Goal: Transaction & Acquisition: Purchase product/service

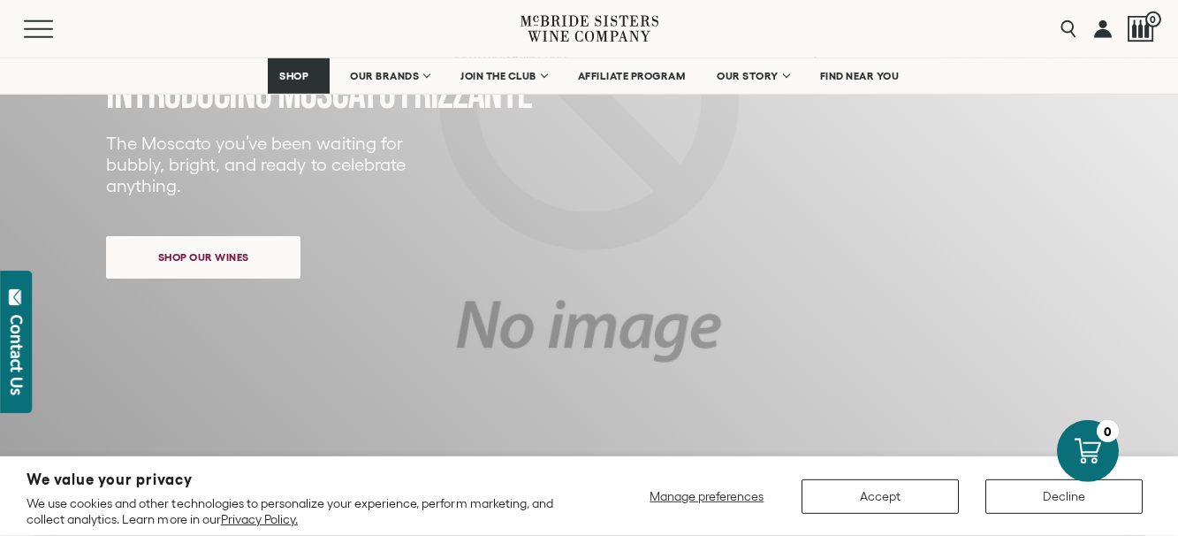
scroll to position [271, 0]
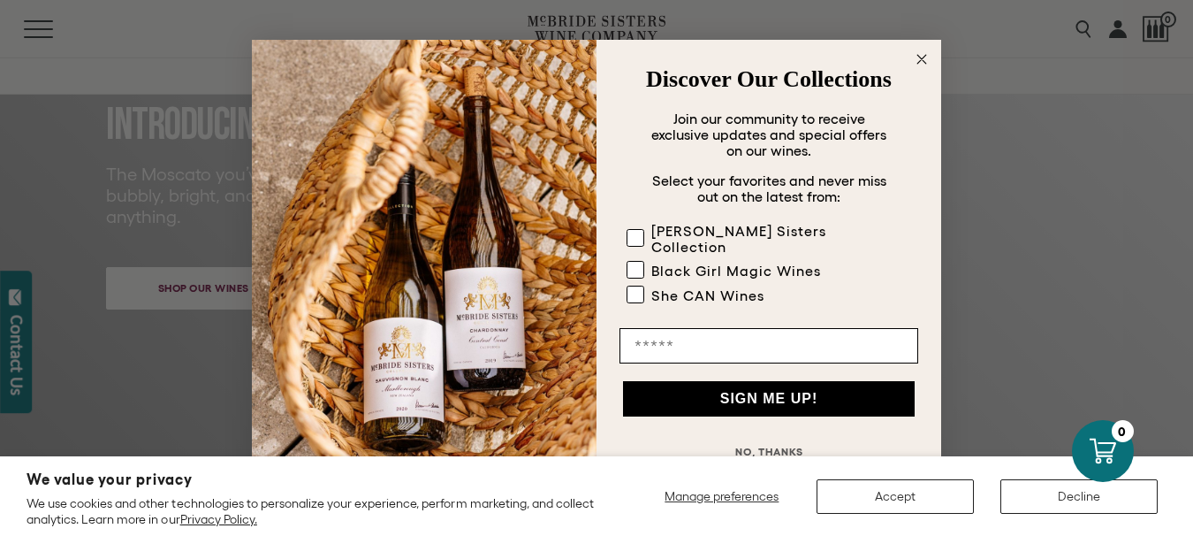
click at [192, 286] on div "Close dialog Discover Our Collections Join our community to receive exclusive u…" at bounding box center [596, 268] width 1193 height 536
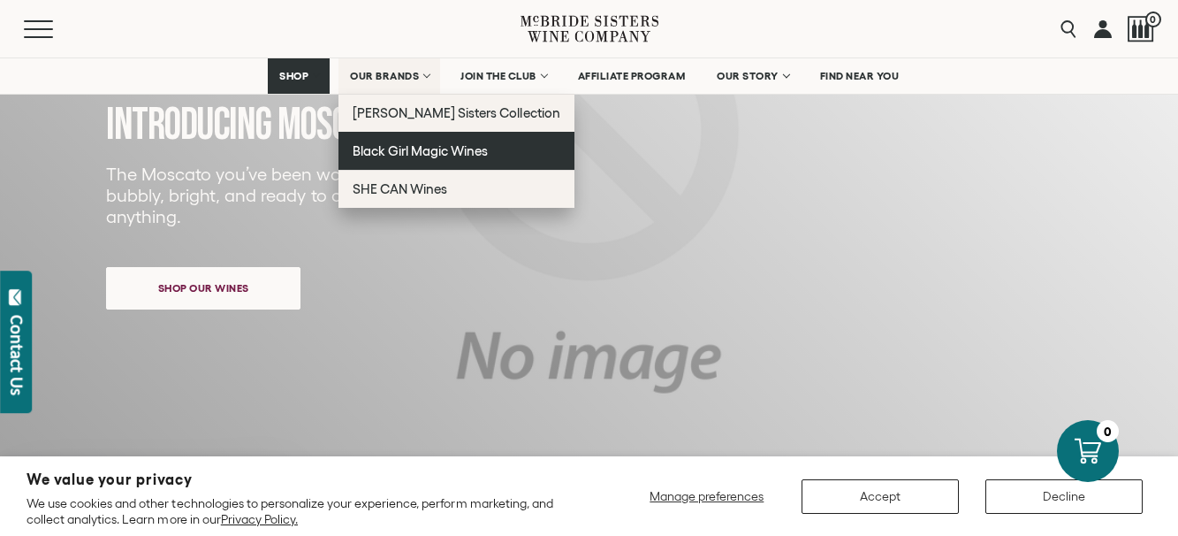
click at [404, 147] on span "Black Girl Magic Wines" at bounding box center [420, 150] width 135 height 15
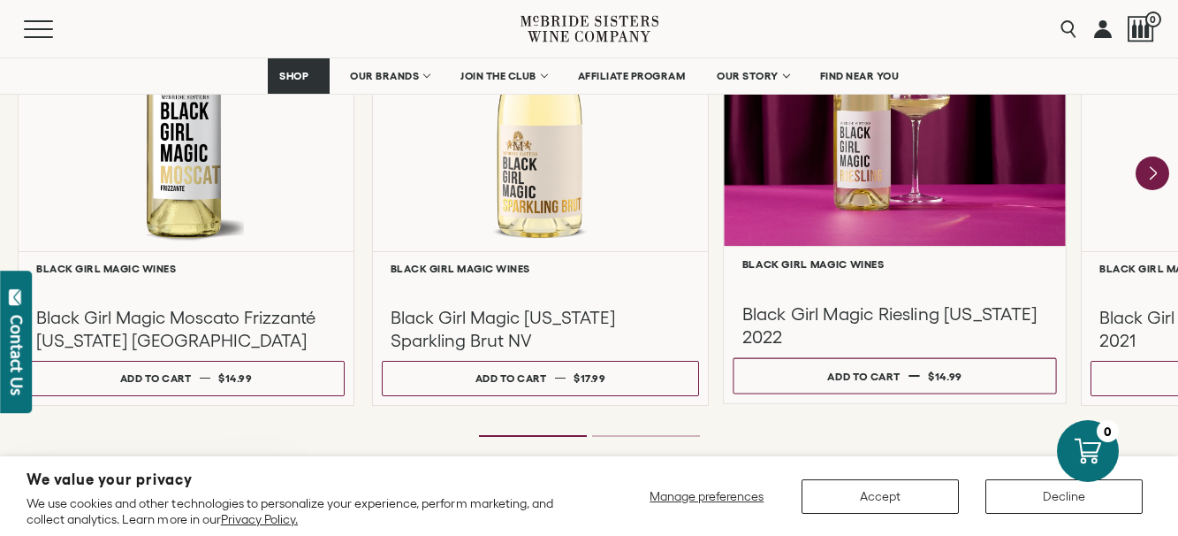
scroll to position [1623, 0]
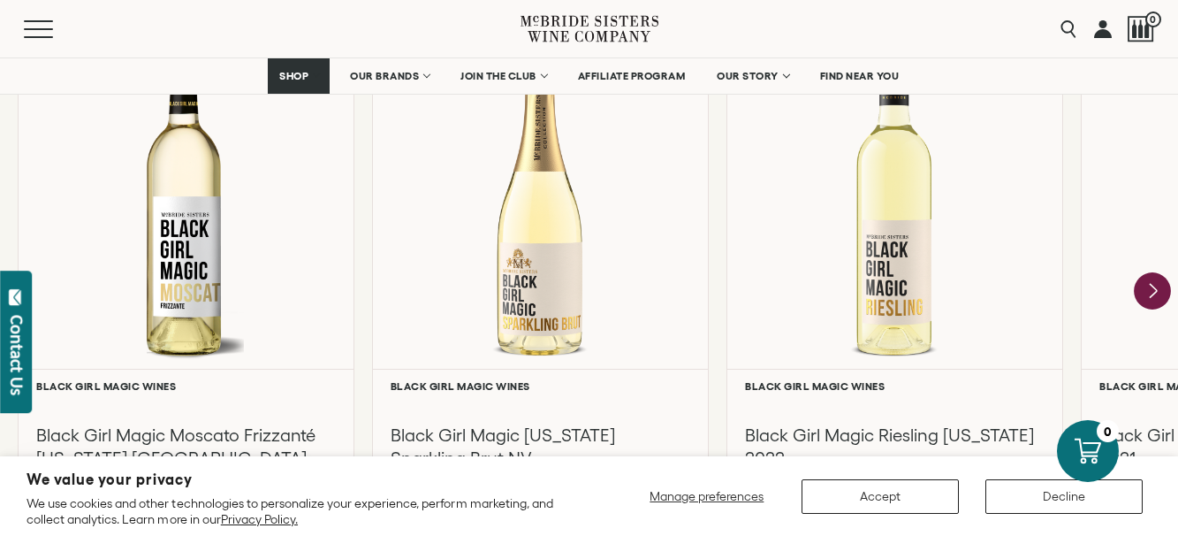
click at [1154, 293] on icon "Next" at bounding box center [1153, 291] width 7 height 14
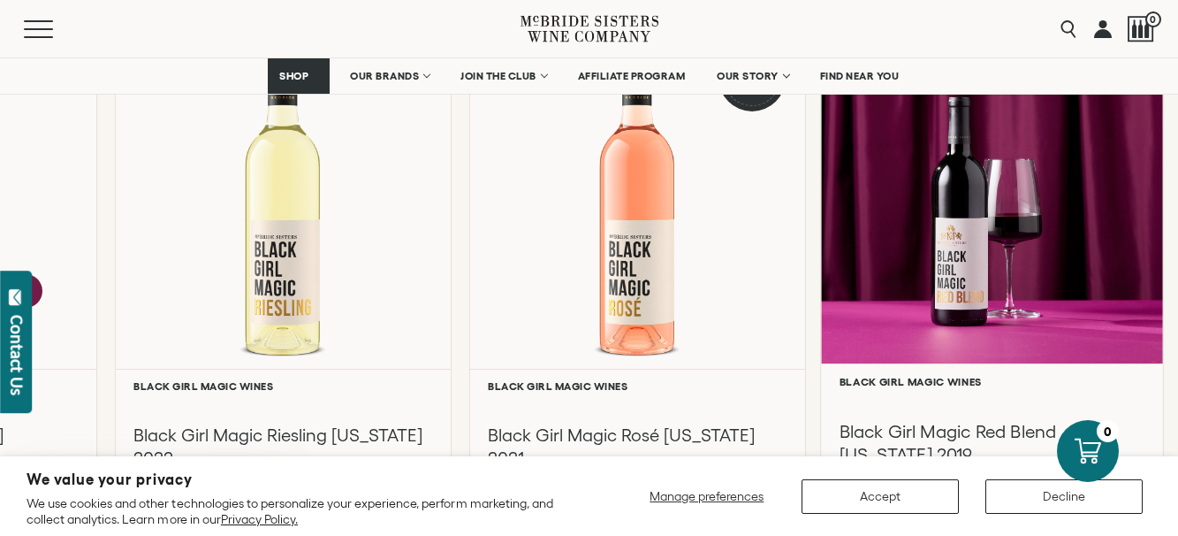
click at [1154, 291] on div at bounding box center [992, 193] width 342 height 340
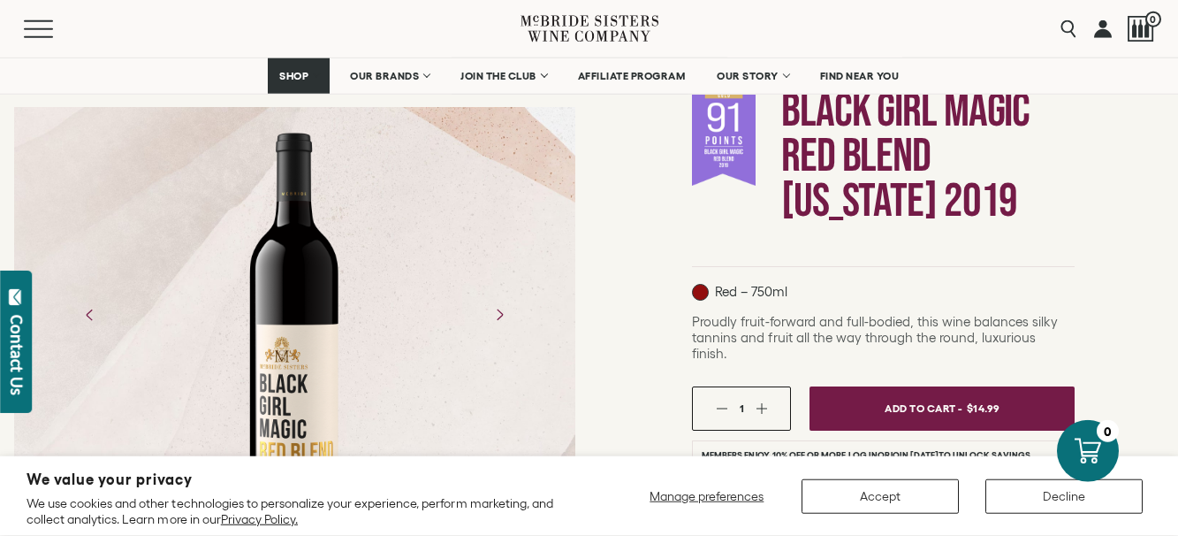
scroll to position [90, 0]
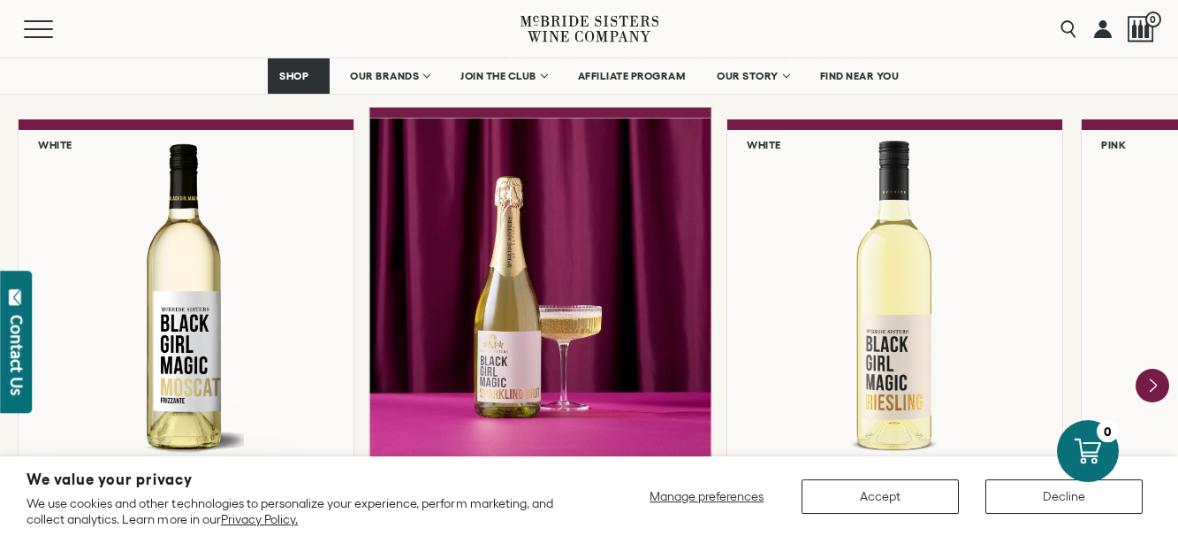
scroll to position [1533, 0]
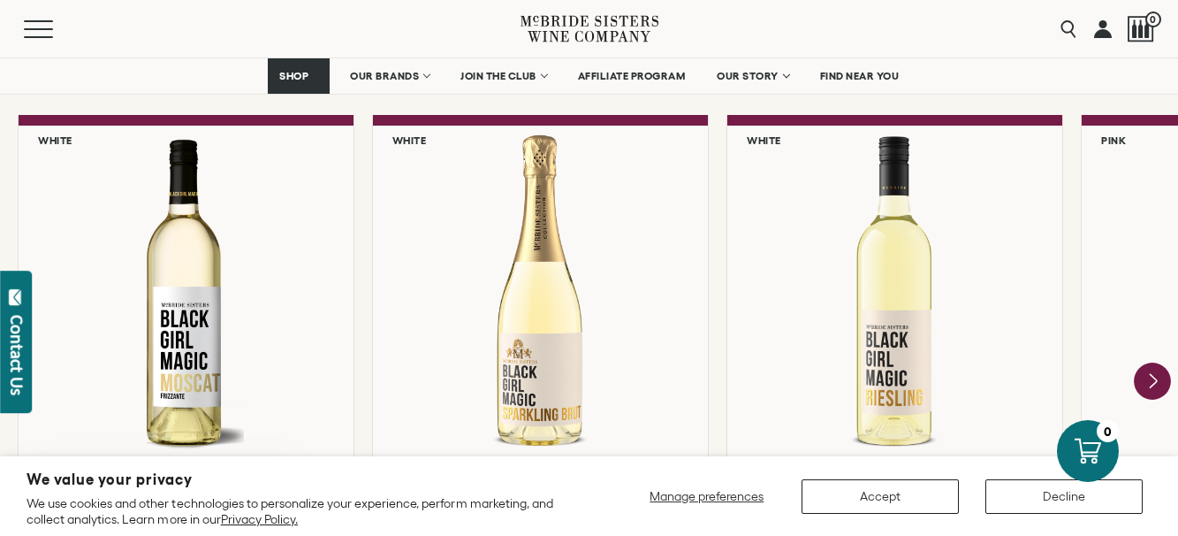
click at [1151, 370] on icon "Next" at bounding box center [1152, 380] width 37 height 37
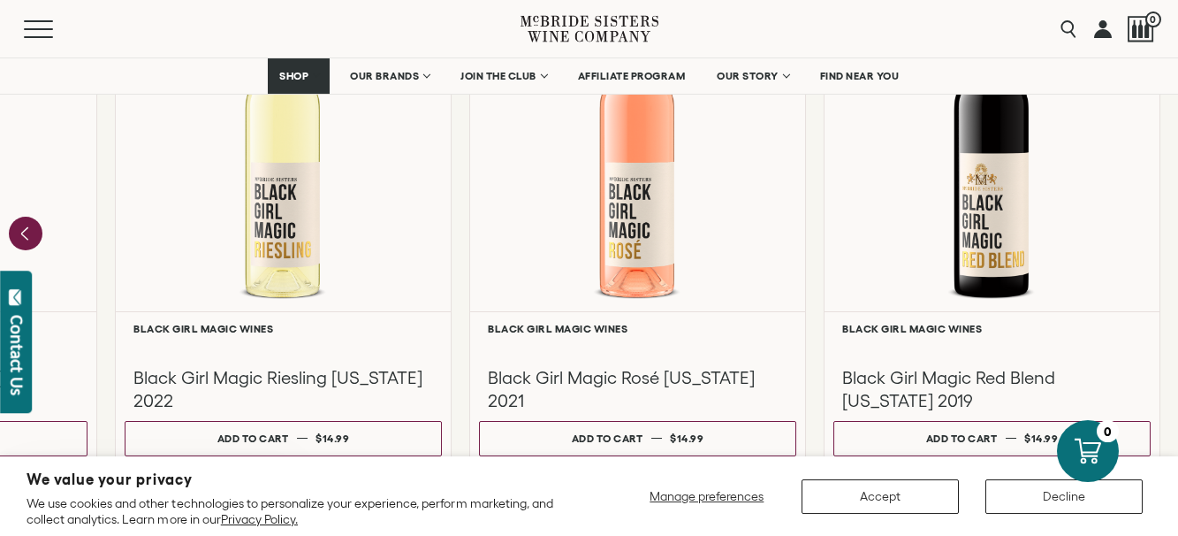
scroll to position [1713, 0]
